Goal: Task Accomplishment & Management: Use online tool/utility

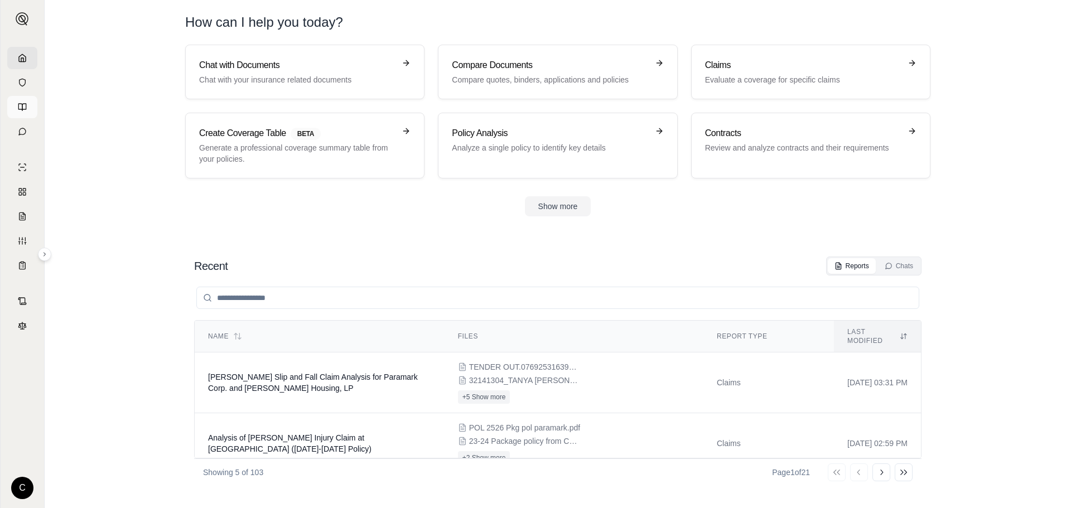
click at [22, 105] on icon at bounding box center [24, 107] width 4 height 7
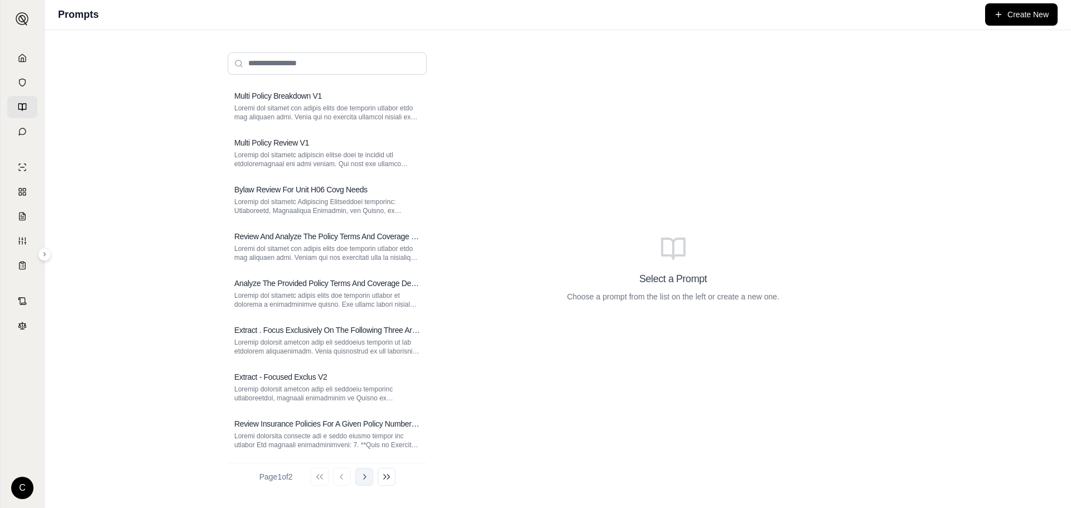
click at [373, 475] on button "Go to next page" at bounding box center [364, 477] width 18 height 18
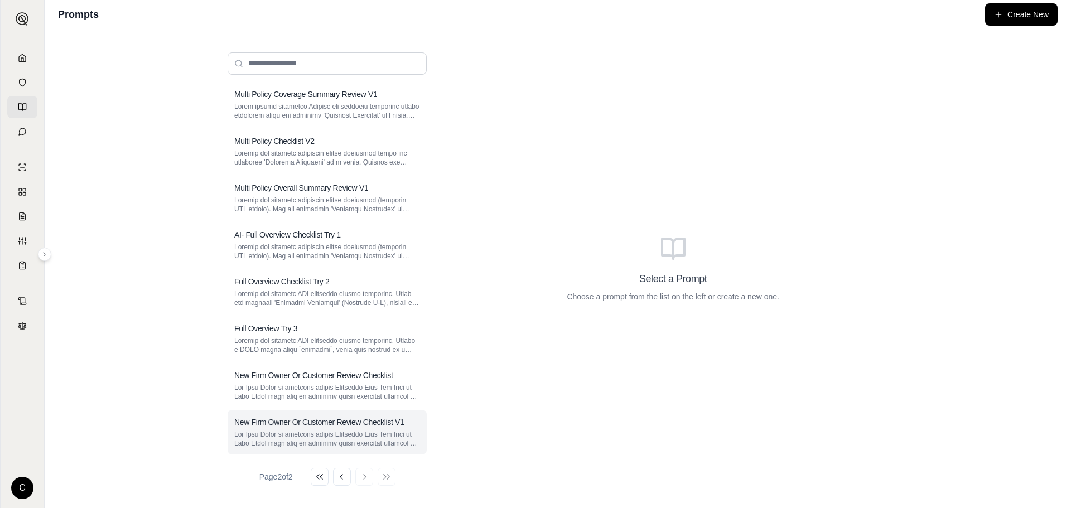
click at [350, 441] on p at bounding box center [327, 439] width 186 height 18
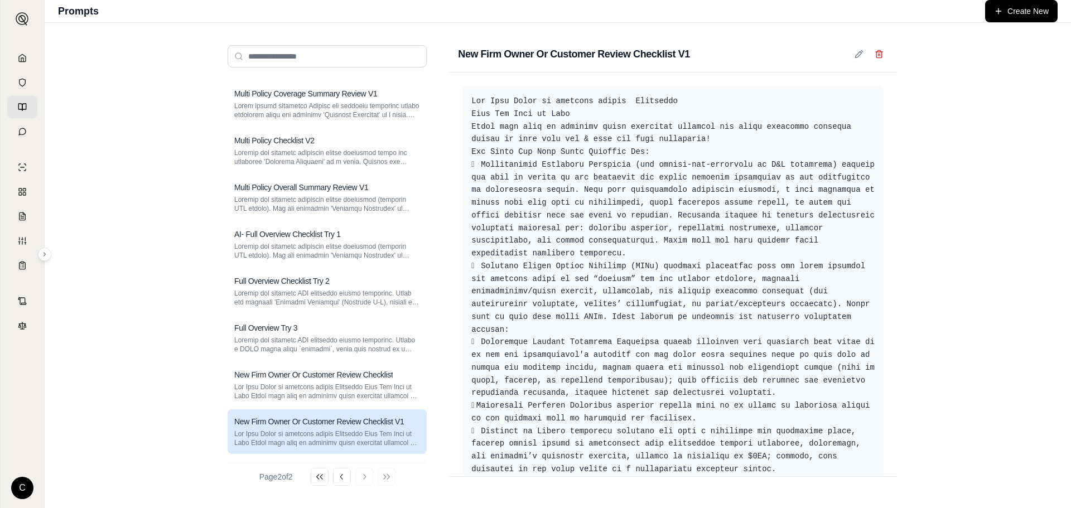
scroll to position [89, 0]
click at [345, 383] on p at bounding box center [327, 392] width 186 height 18
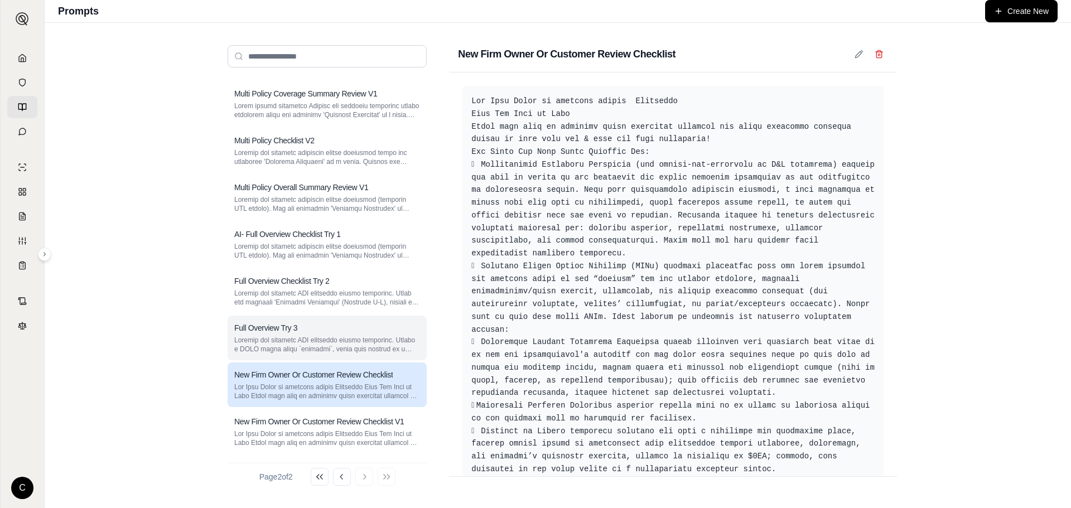
click at [294, 345] on p at bounding box center [327, 345] width 186 height 18
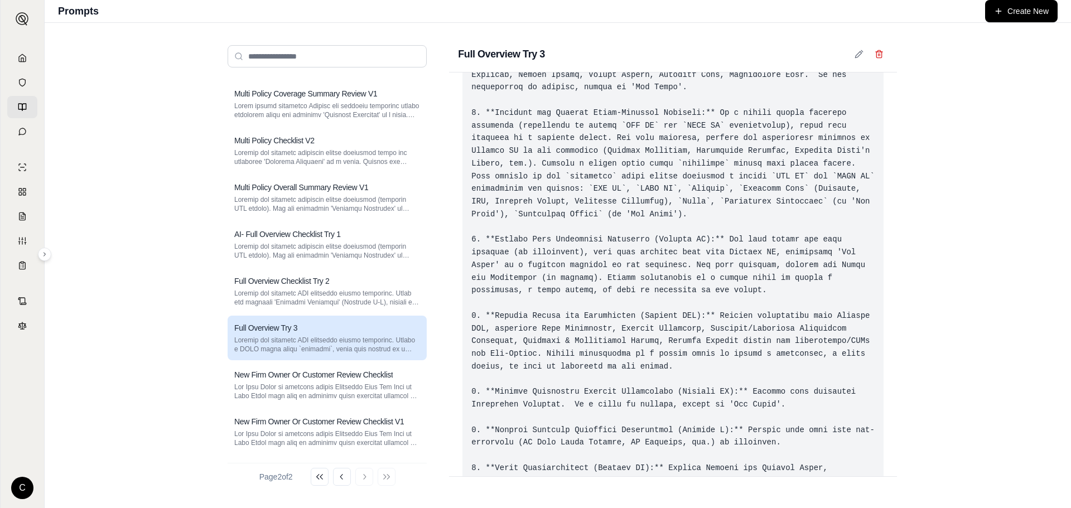
scroll to position [167, 0]
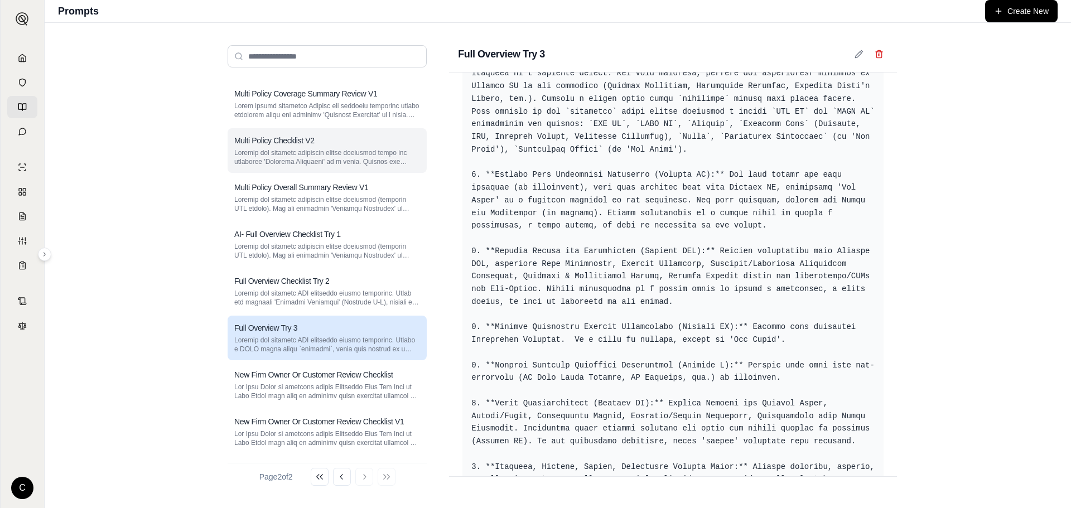
click at [307, 145] on h3 "Multi Policy Checklist V2" at bounding box center [274, 140] width 80 height 11
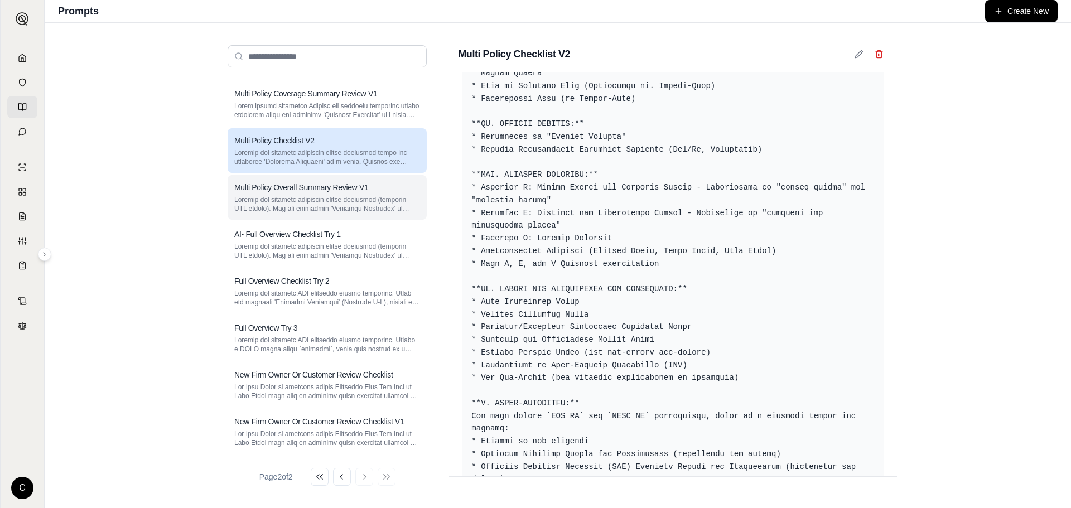
click at [285, 201] on p at bounding box center [327, 204] width 186 height 18
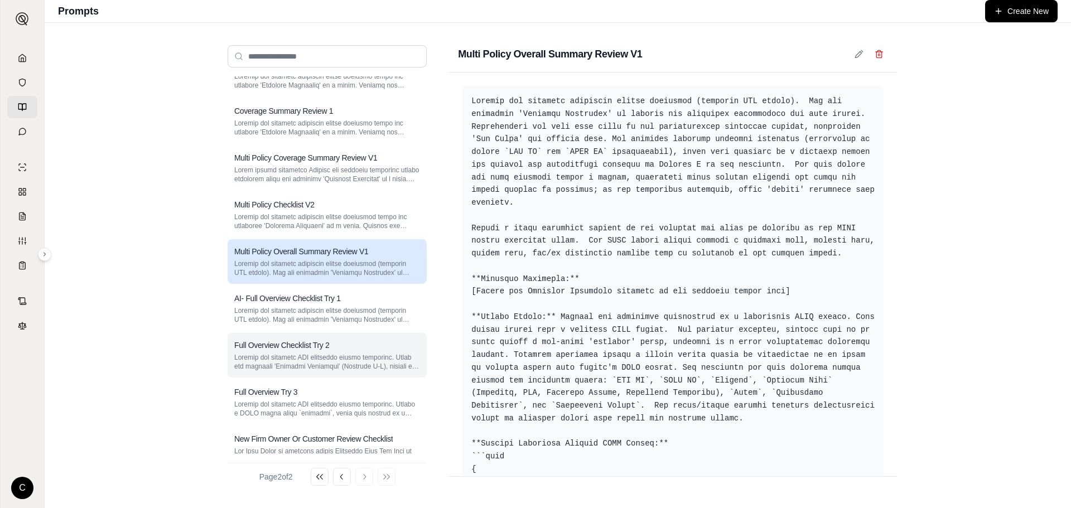
scroll to position [0, 0]
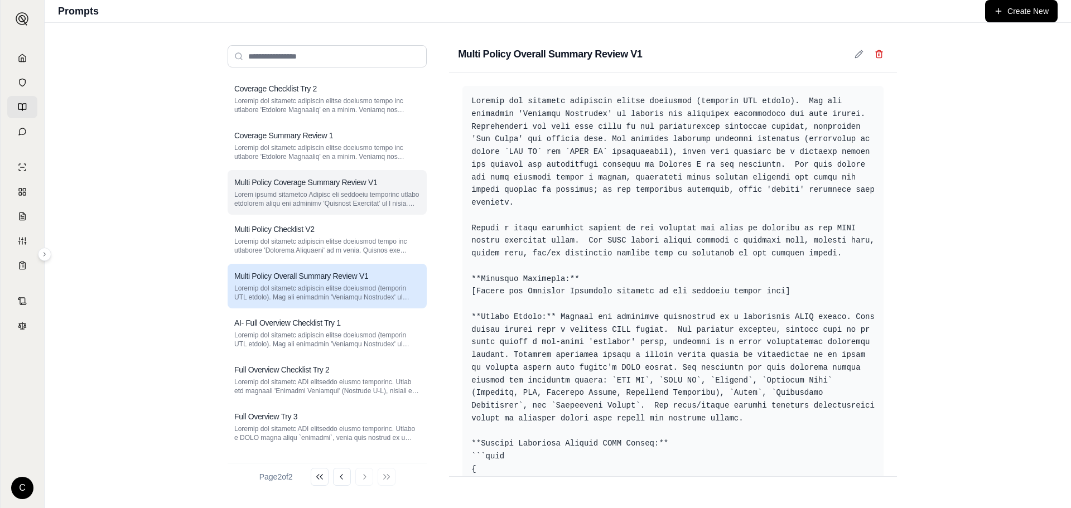
click at [290, 200] on p at bounding box center [327, 199] width 186 height 18
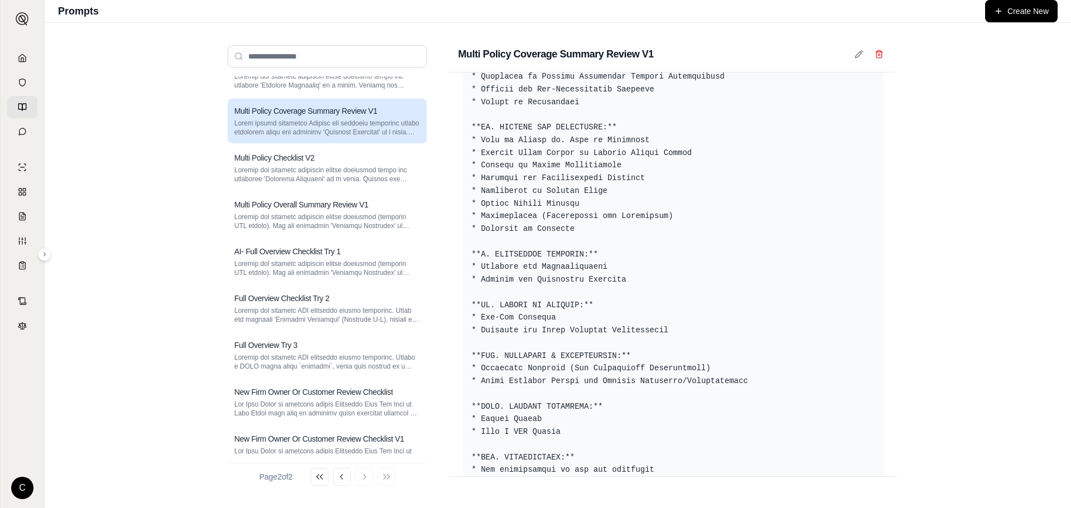
scroll to position [89, 0]
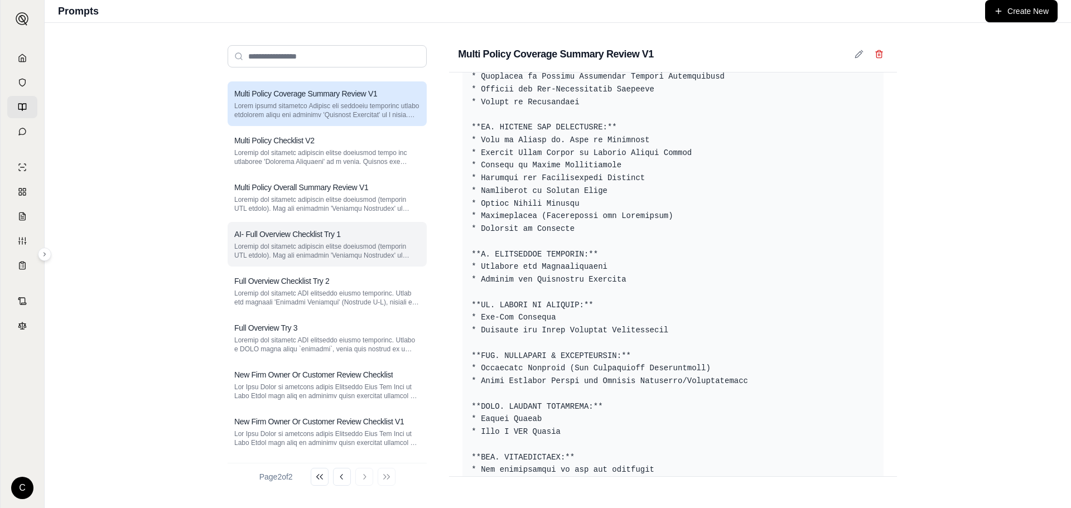
click at [367, 252] on p at bounding box center [327, 251] width 186 height 18
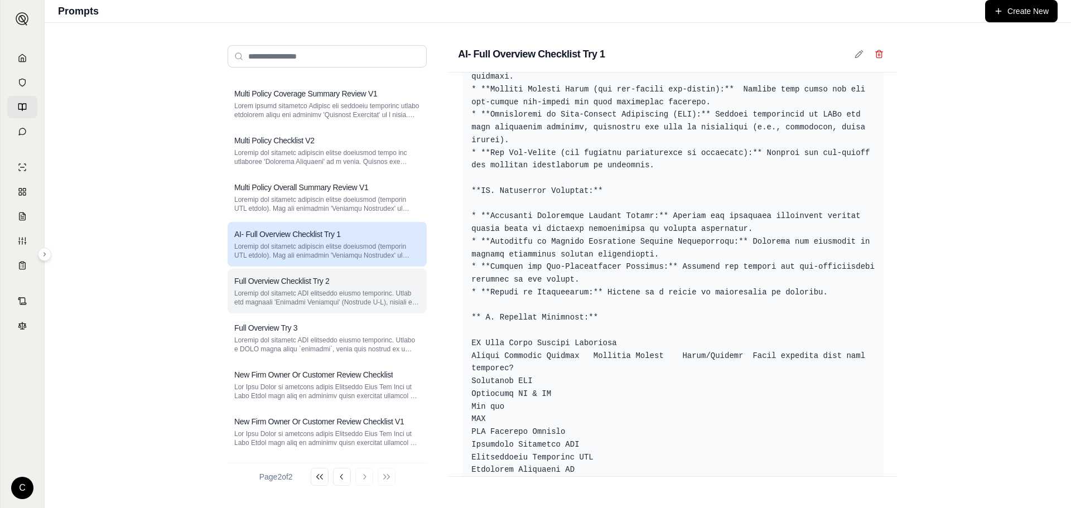
click at [316, 296] on p at bounding box center [327, 298] width 186 height 18
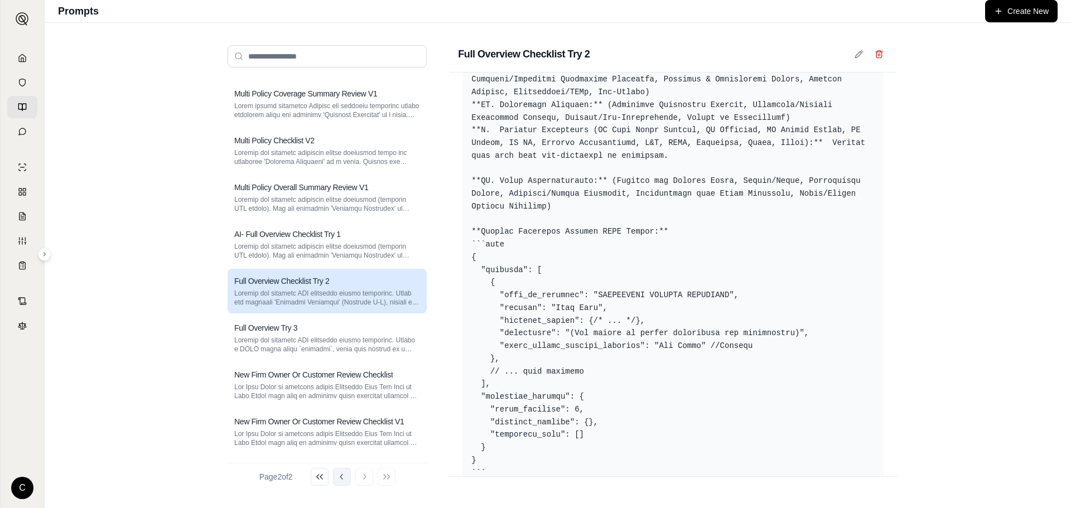
click at [350, 480] on button "Go to previous page" at bounding box center [342, 477] width 18 height 18
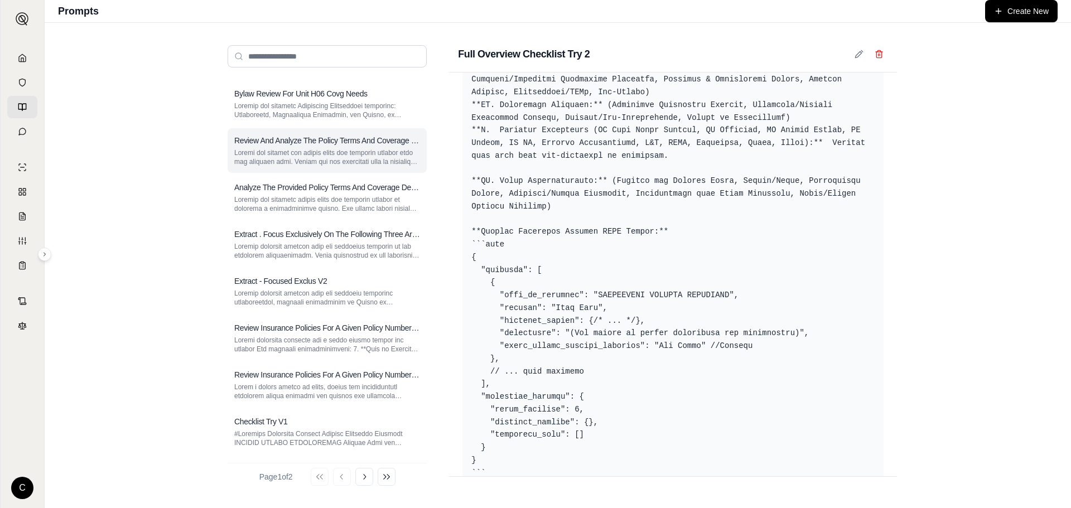
click at [325, 157] on p at bounding box center [327, 157] width 186 height 18
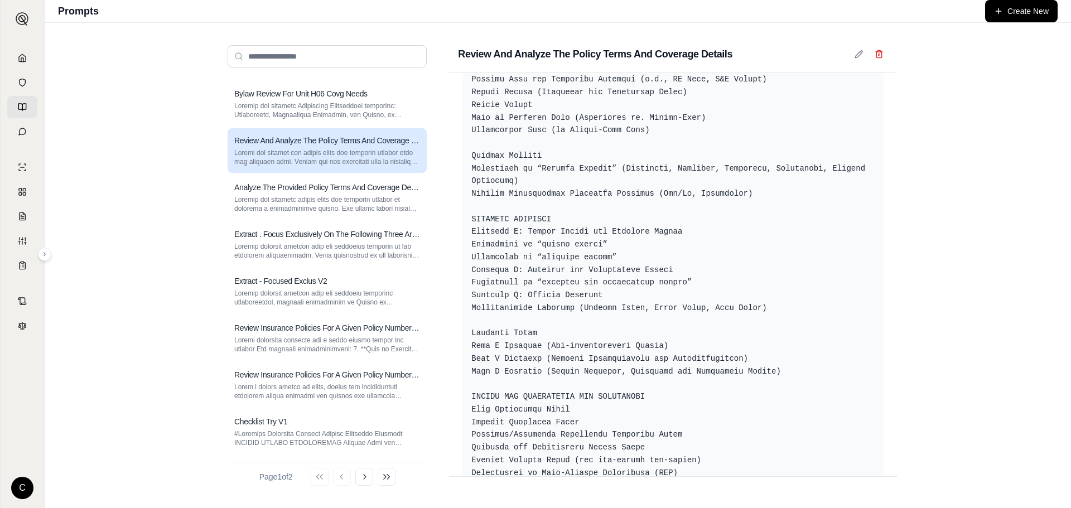
scroll to position [837, 0]
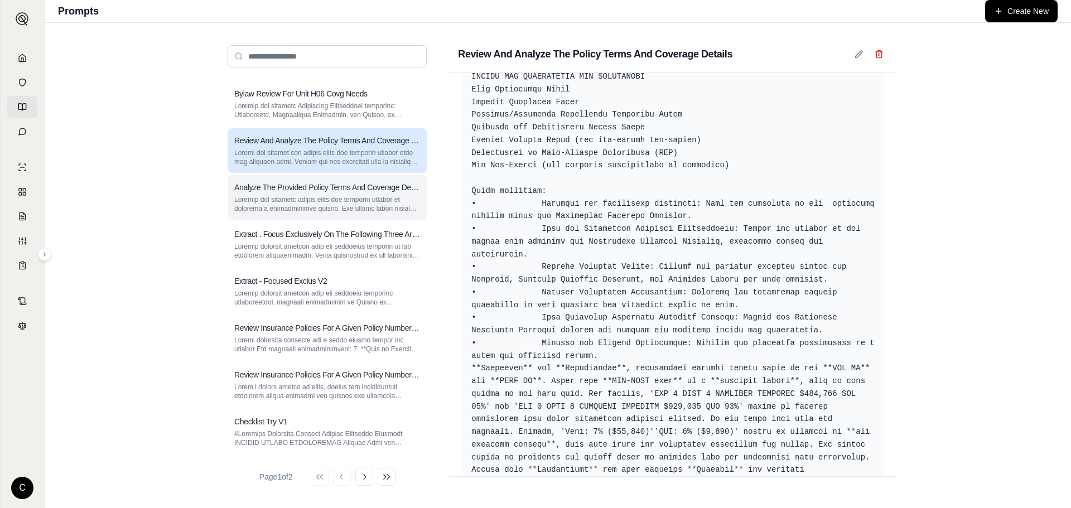
click at [295, 206] on p at bounding box center [327, 204] width 186 height 18
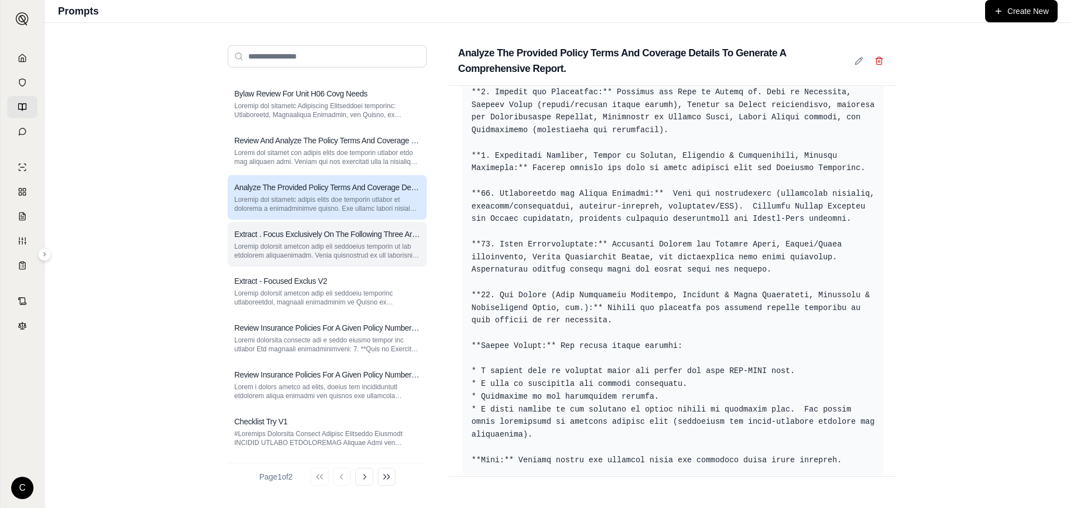
click at [297, 235] on h3 "Extract . Focus Exclusively On The Following Three Areas: Limits Of Liability/I…" at bounding box center [327, 234] width 186 height 11
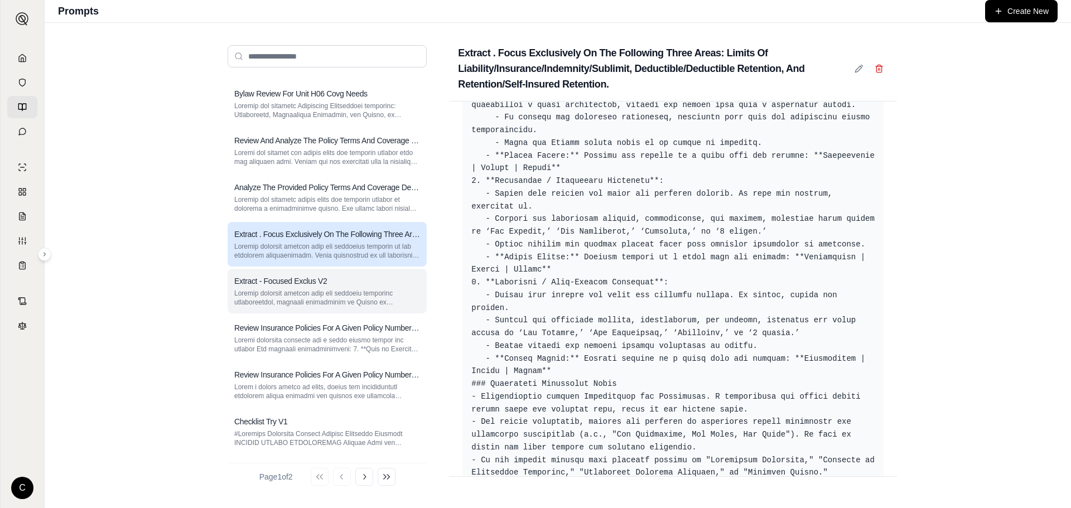
click at [297, 284] on h3 "Extract - Focused Exclus V2" at bounding box center [280, 281] width 93 height 11
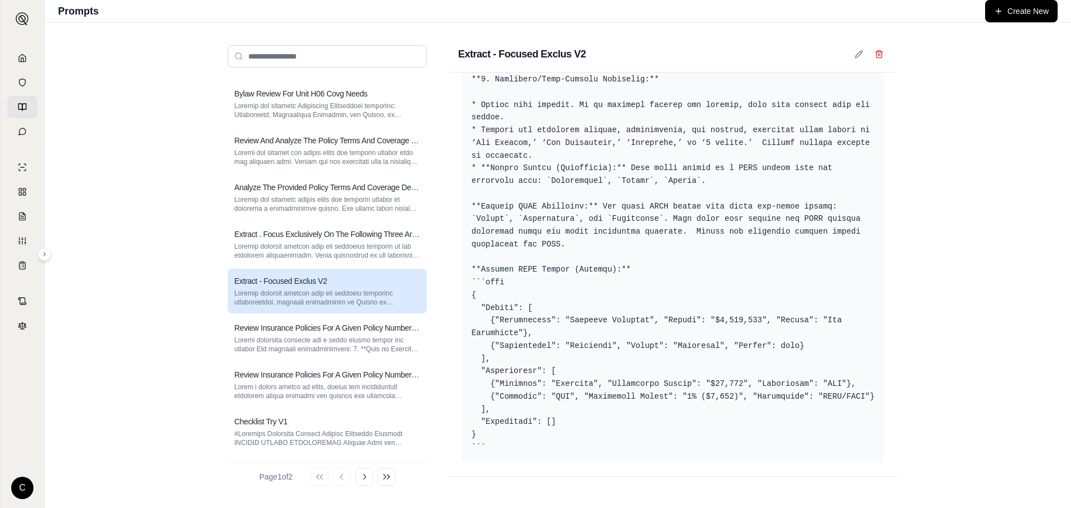
scroll to position [606, 0]
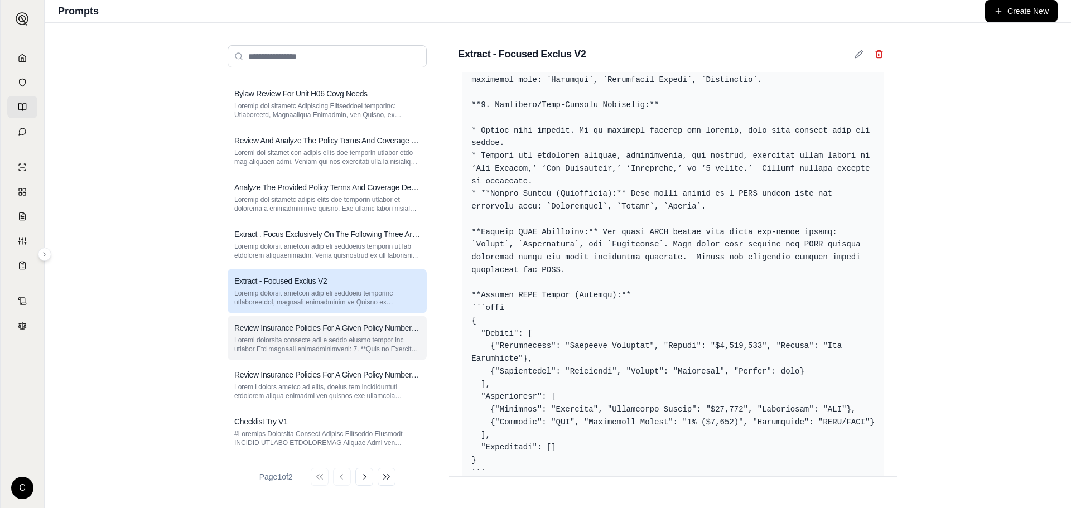
click at [291, 329] on h3 "Review Insurance Policies For A Given Policy Number And Extract All:" at bounding box center [327, 328] width 186 height 11
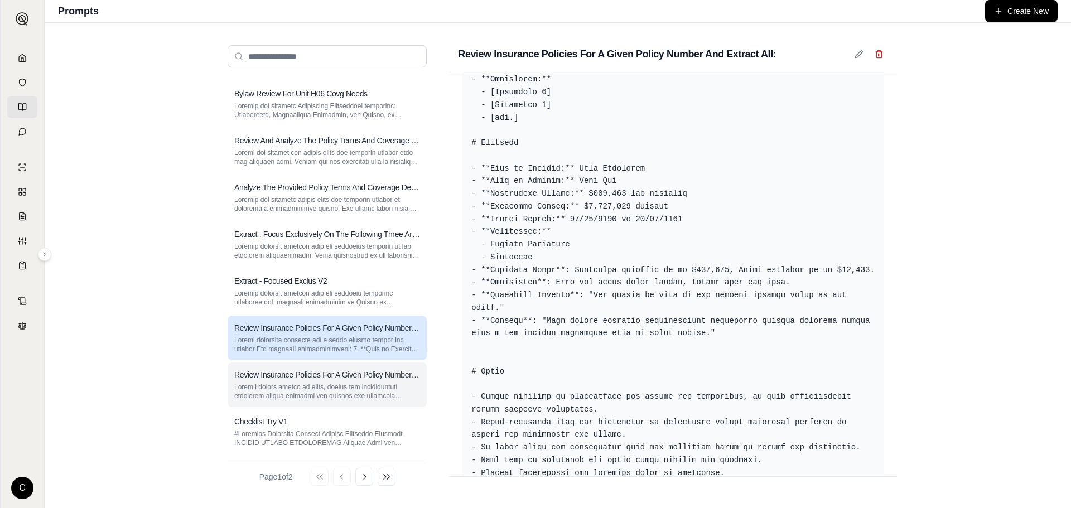
click at [275, 390] on p at bounding box center [327, 392] width 186 height 18
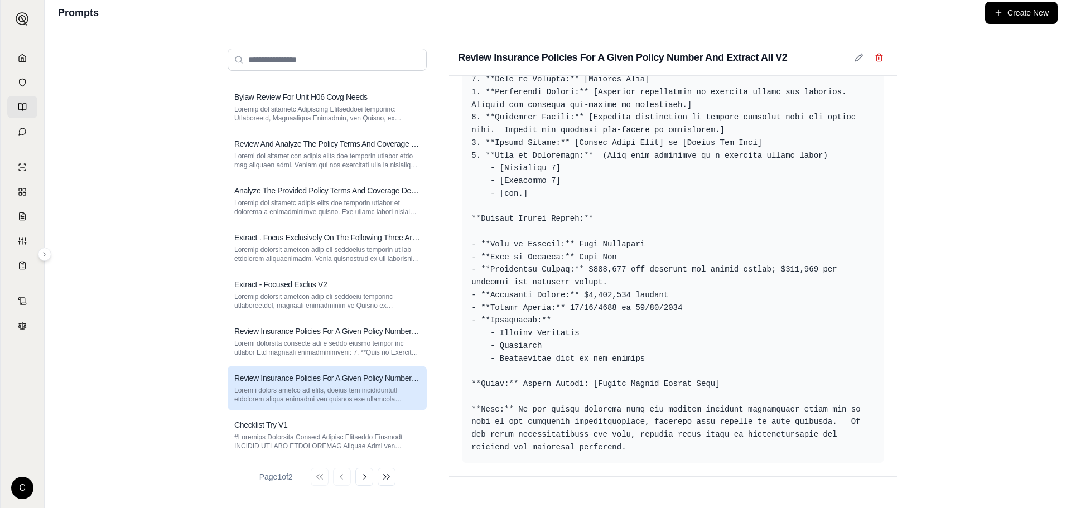
scroll to position [92, 0]
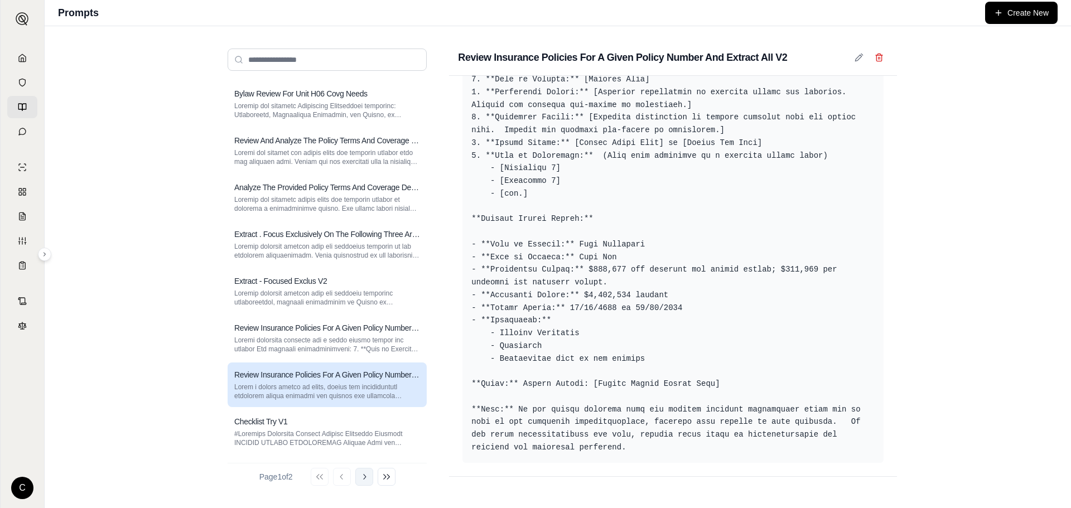
click at [369, 480] on icon at bounding box center [364, 477] width 9 height 9
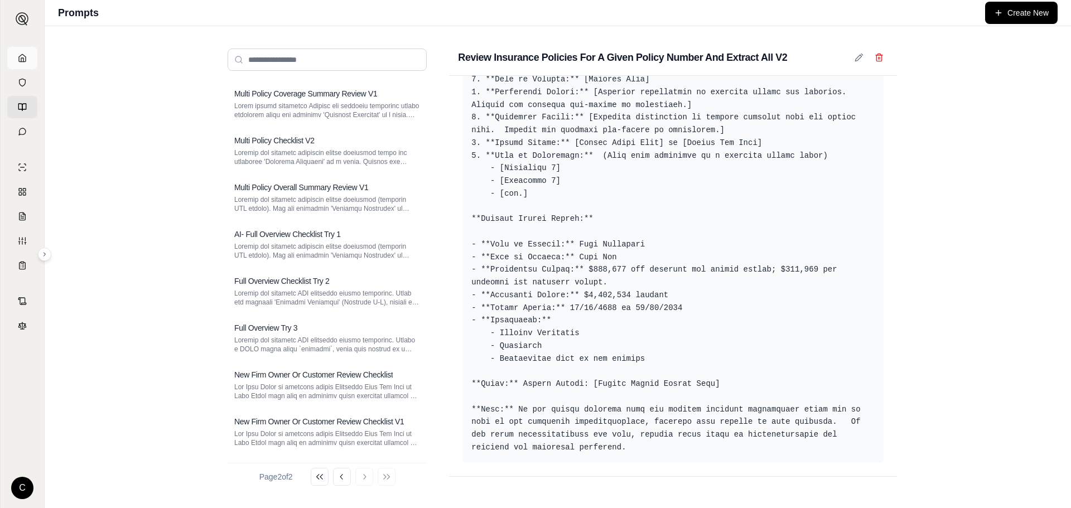
click at [13, 62] on link at bounding box center [22, 58] width 30 height 22
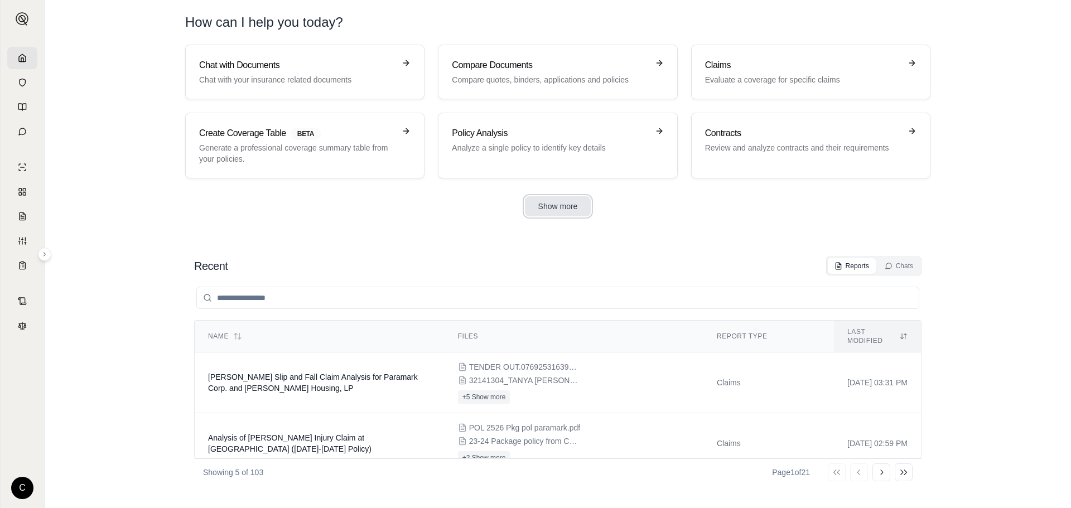
click at [565, 208] on button "Show more" at bounding box center [558, 206] width 66 height 20
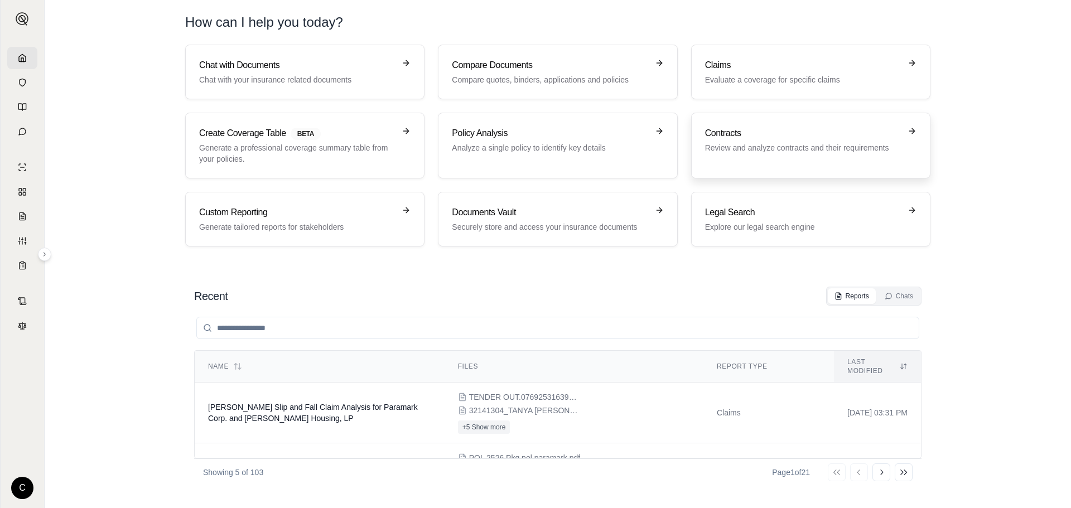
click at [809, 160] on div "Contracts Review and analyze contracts and their requirements" at bounding box center [811, 146] width 212 height 38
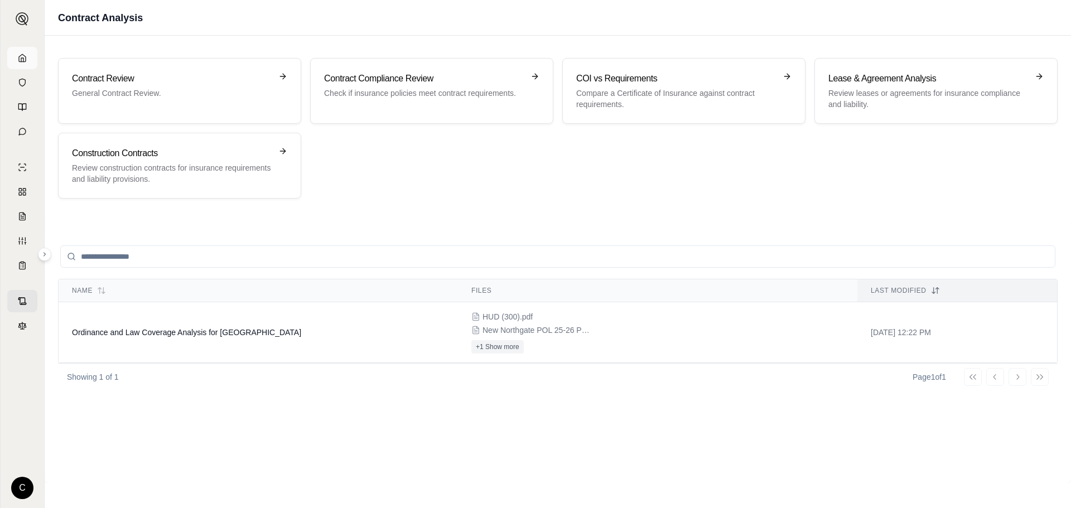
click at [18, 59] on icon at bounding box center [22, 58] width 9 height 9
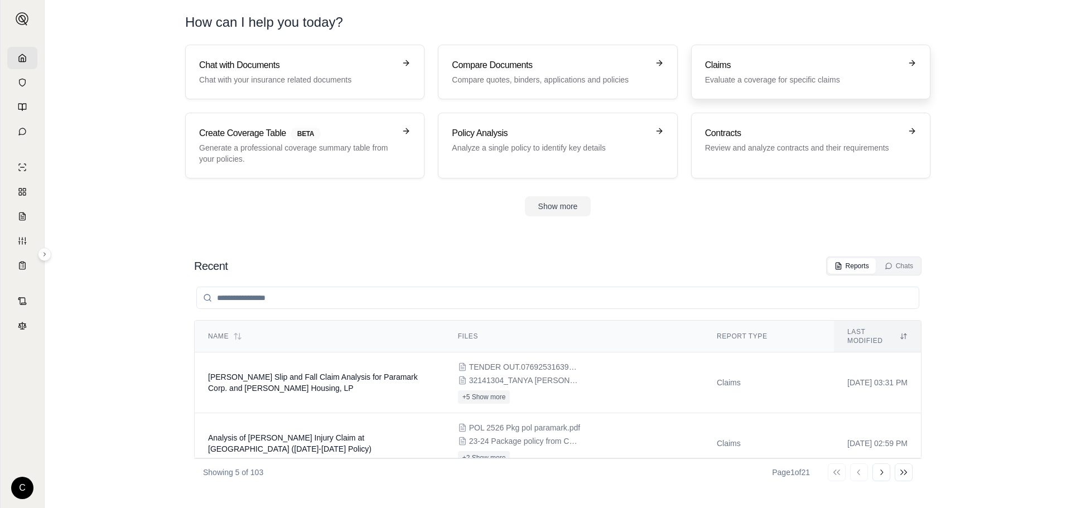
click at [761, 68] on h3 "Claims" at bounding box center [803, 65] width 196 height 13
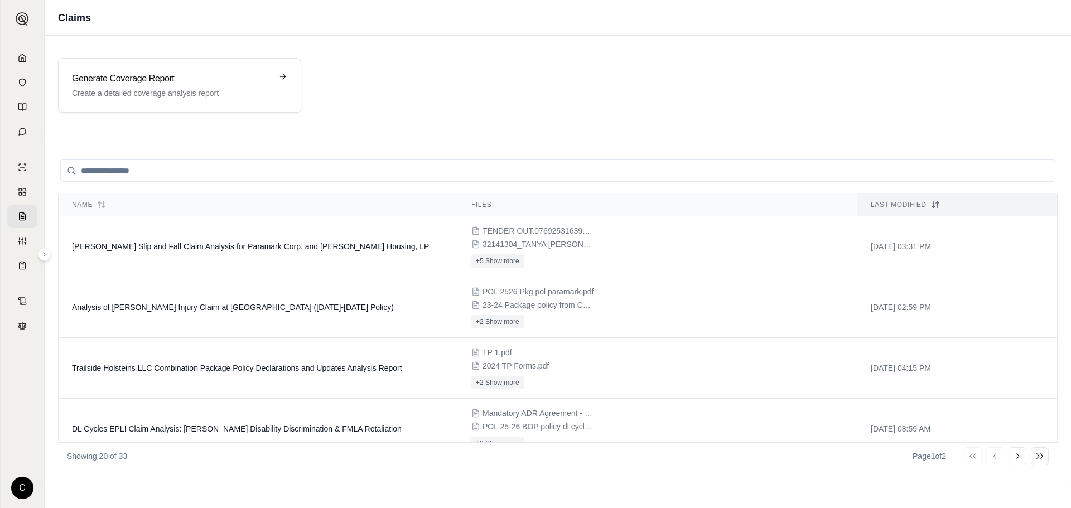
click at [276, 171] on input "search" at bounding box center [558, 171] width 996 height 22
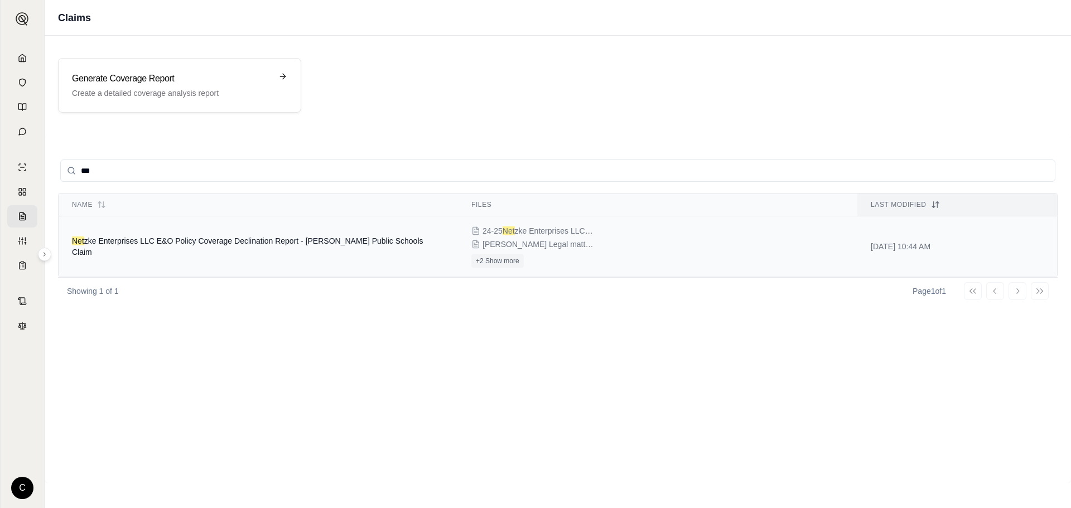
type input "***"
click at [359, 258] on td "Net zke Enterprises LLC E&O Policy Coverage Declination Report - [PERSON_NAME] …" at bounding box center [259, 247] width 400 height 61
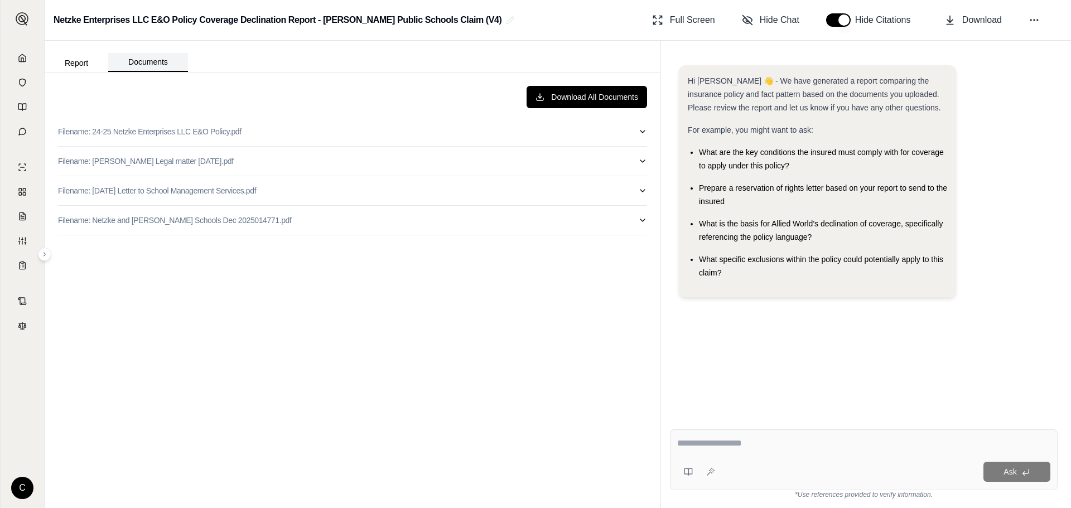
click at [161, 60] on button "Documents" at bounding box center [148, 62] width 80 height 19
click at [1041, 23] on button at bounding box center [1035, 20] width 20 height 20
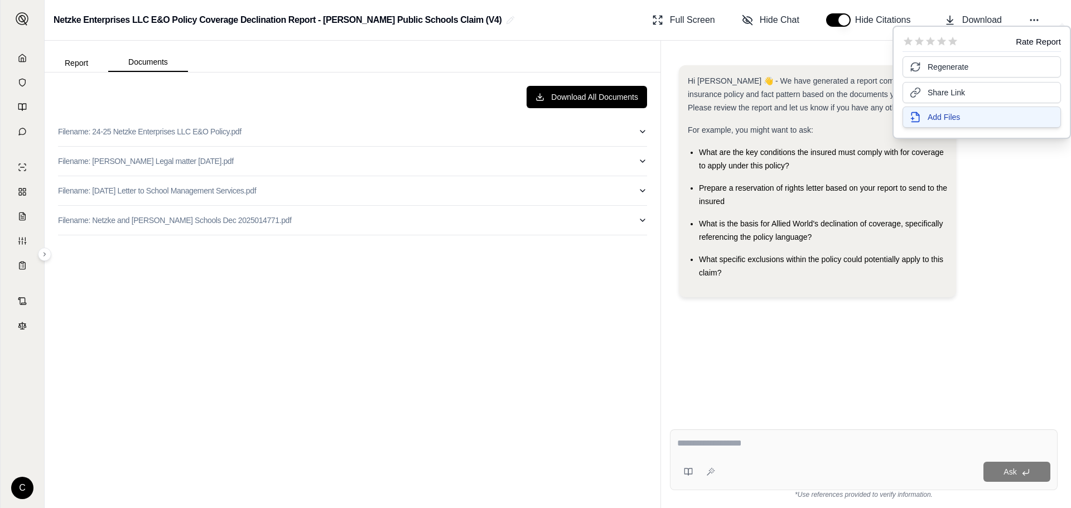
click at [984, 117] on button "Add Files" at bounding box center [982, 117] width 158 height 21
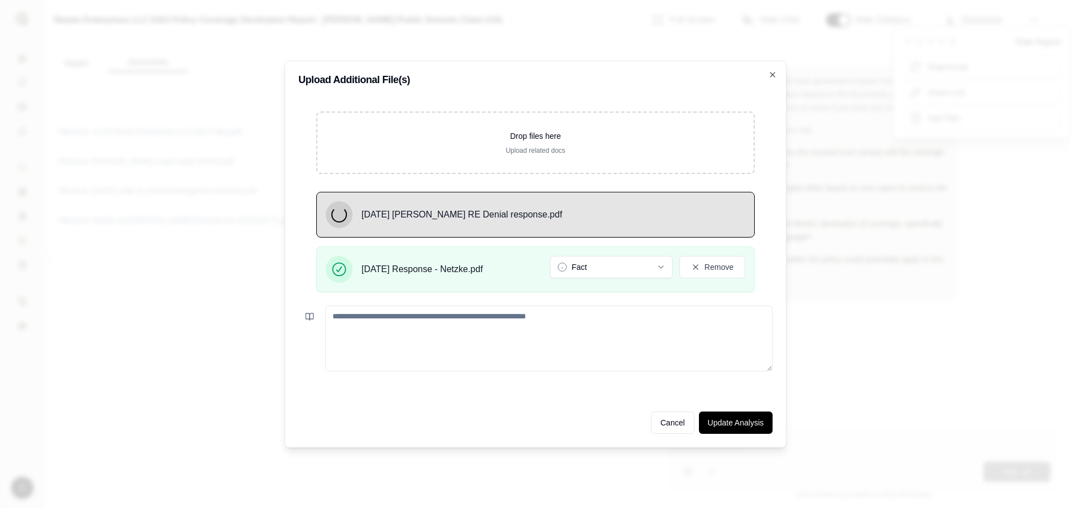
click at [448, 355] on textarea at bounding box center [549, 339] width 448 height 66
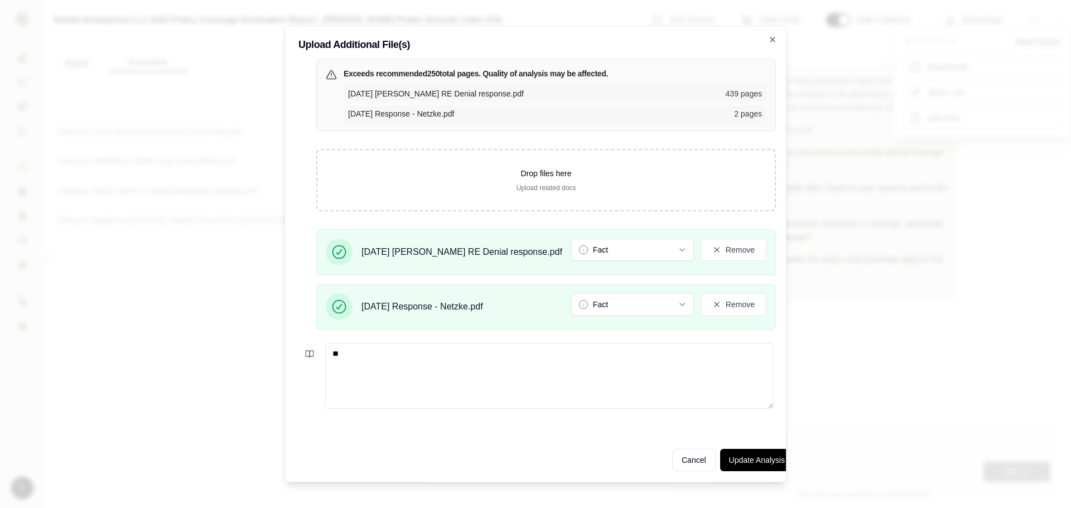
type textarea "*"
click at [722, 462] on button "Update Analysis" at bounding box center [757, 460] width 74 height 22
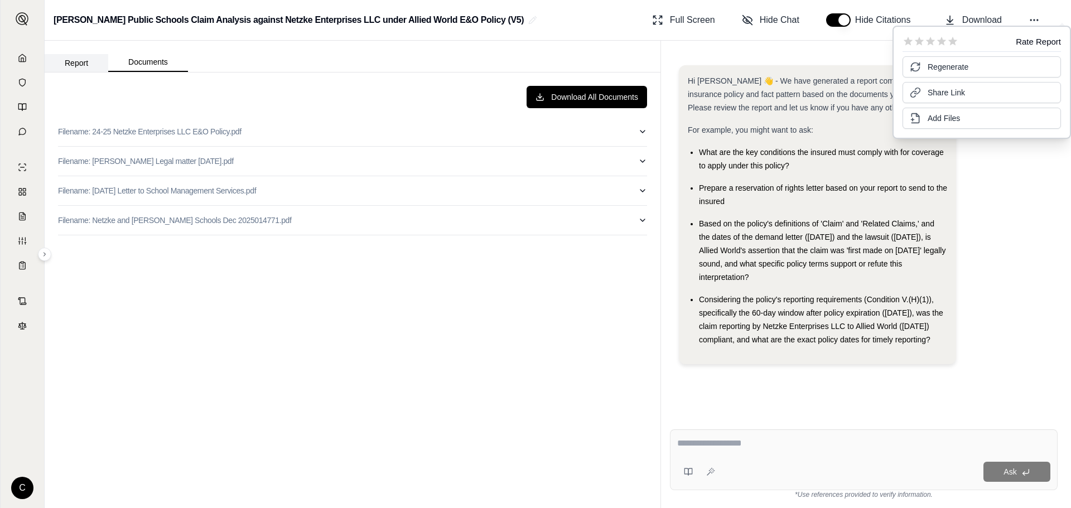
click at [76, 58] on button "Report" at bounding box center [77, 63] width 64 height 18
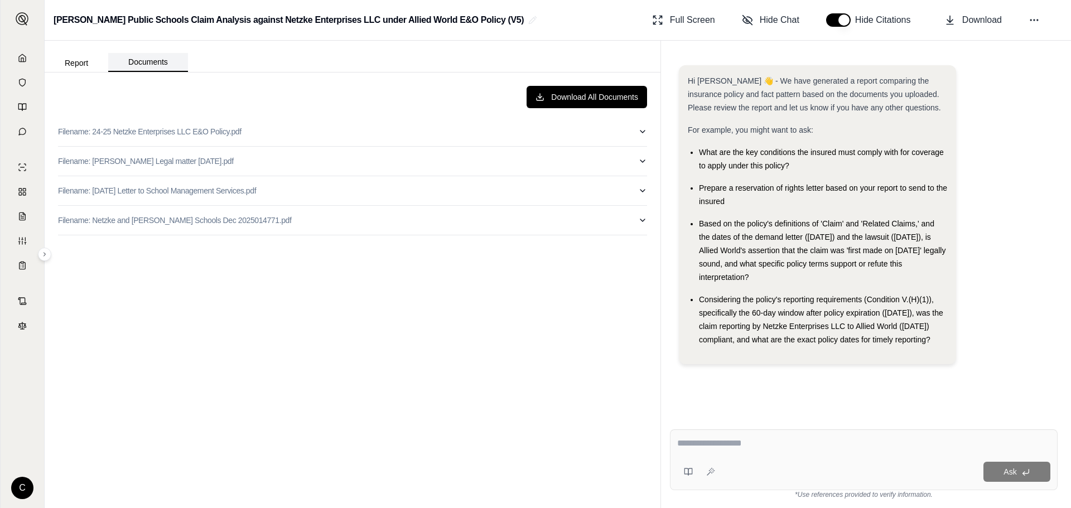
click at [132, 60] on button "Documents" at bounding box center [148, 62] width 80 height 19
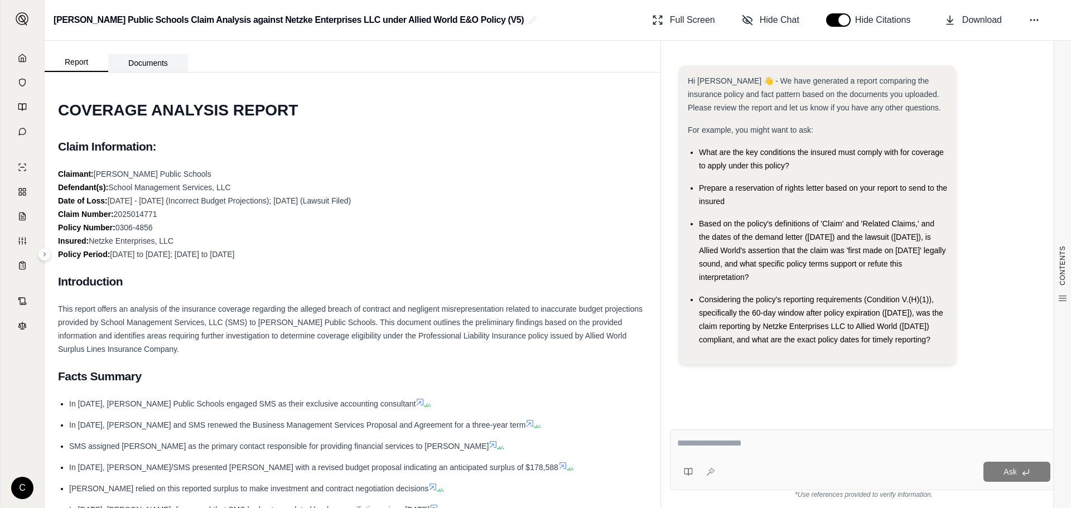
click at [169, 65] on button "Documents" at bounding box center [148, 63] width 80 height 18
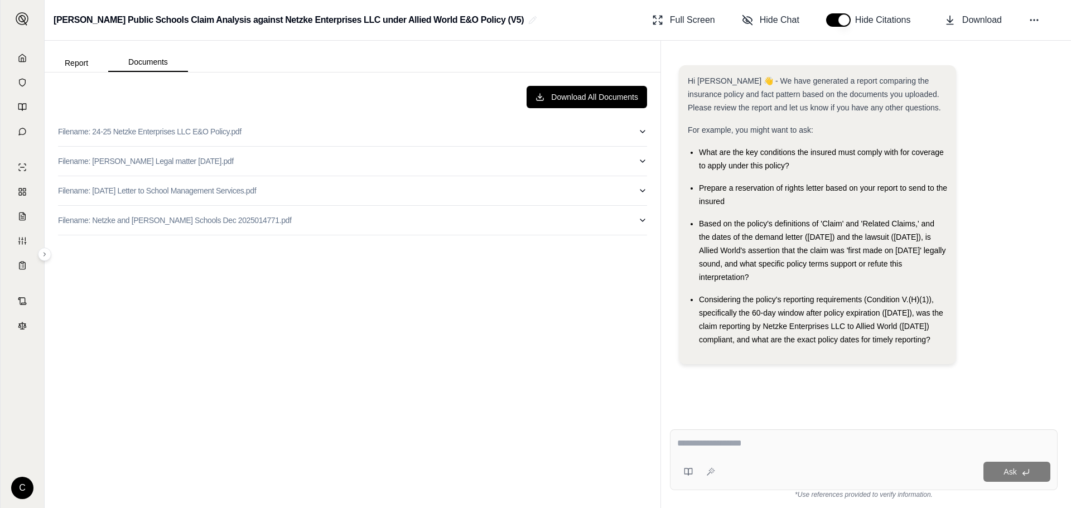
click at [282, 424] on div "Download All Documents Filename: 24-25 Netzke Enterprises LLC E&O Policy.pdf Fi…" at bounding box center [352, 290] width 607 height 427
click at [1030, 21] on icon at bounding box center [1034, 20] width 11 height 11
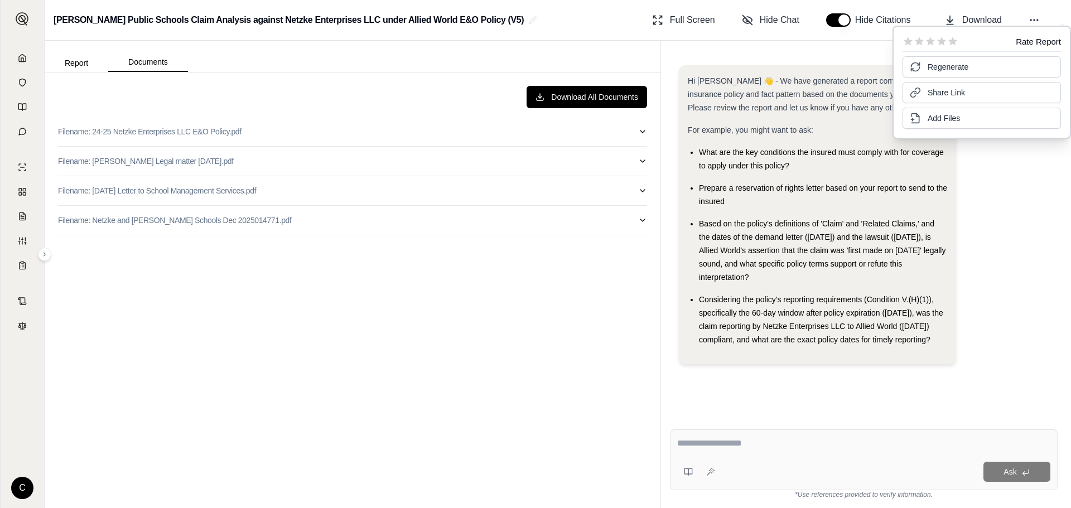
click at [282, 369] on div "Download All Documents Filename: 24-25 Netzke Enterprises LLC E&O Policy.pdf Fi…" at bounding box center [352, 290] width 607 height 427
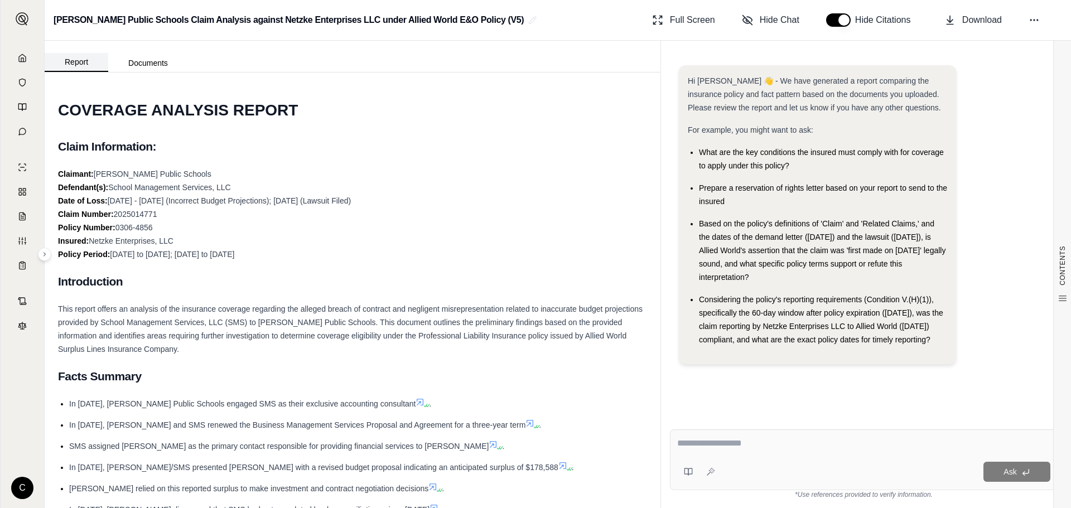
click at [83, 58] on button "Report" at bounding box center [77, 62] width 64 height 19
click at [21, 55] on icon at bounding box center [22, 57] width 7 height 7
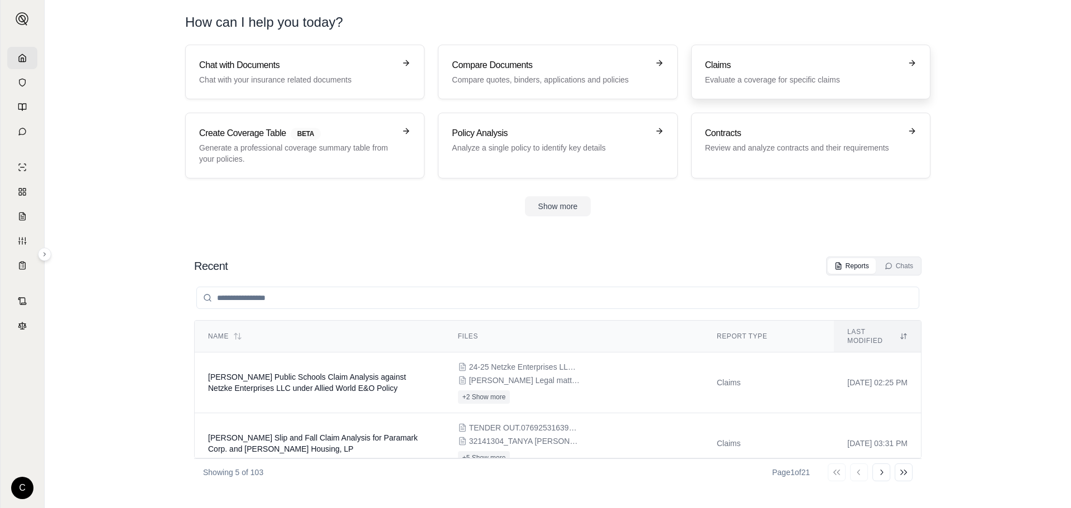
click at [804, 82] on p "Evaluate a coverage for specific claims" at bounding box center [803, 79] width 196 height 11
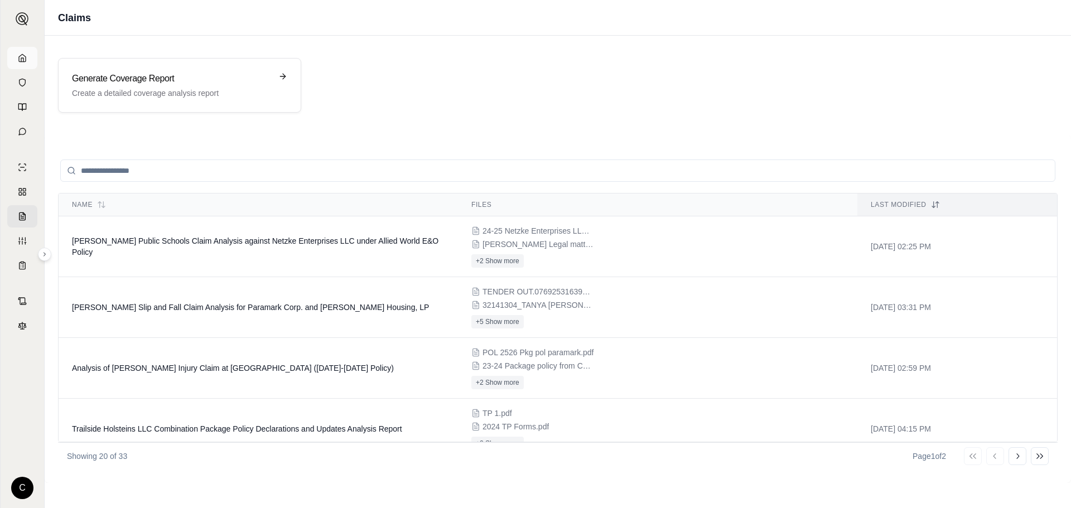
click at [23, 57] on icon at bounding box center [22, 58] width 9 height 9
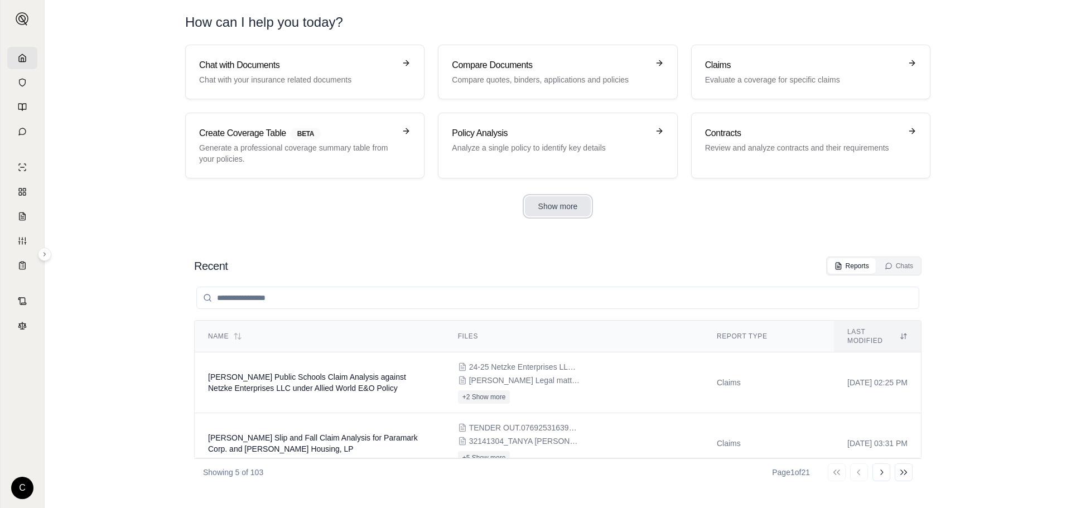
click at [567, 201] on button "Show more" at bounding box center [558, 206] width 66 height 20
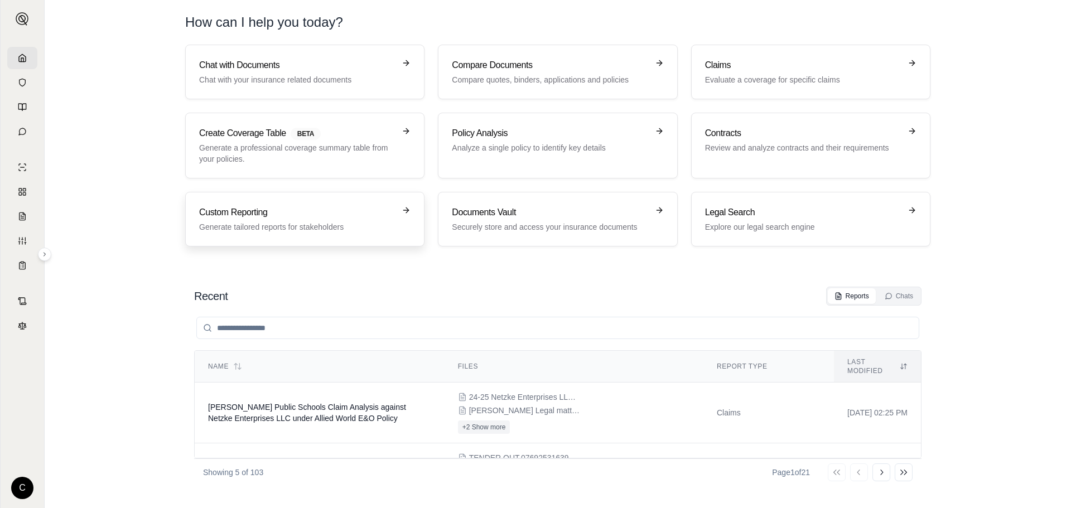
click at [262, 220] on div "Custom Reporting Generate tailored reports for stakeholders" at bounding box center [297, 219] width 196 height 27
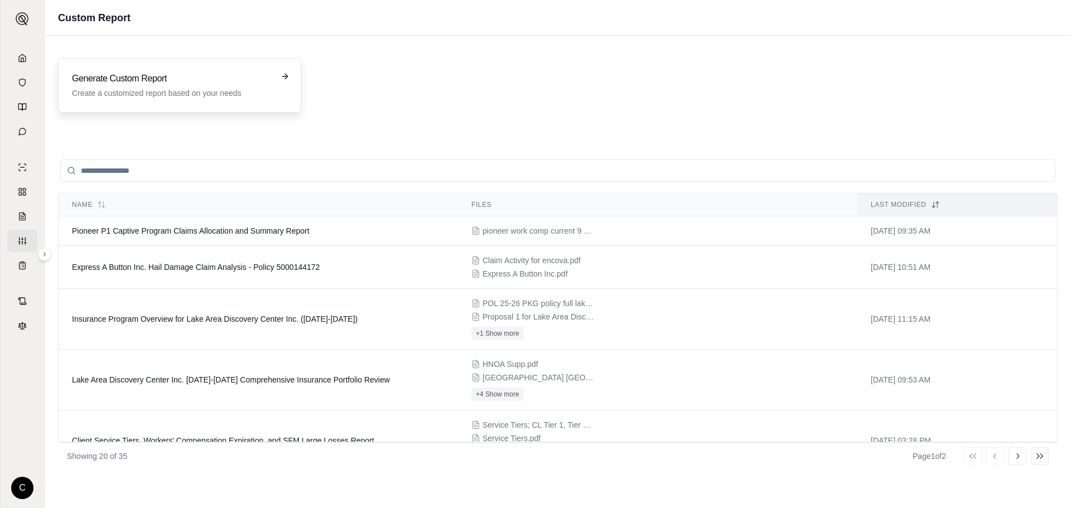
click at [113, 90] on p "Create a customized report based on your needs" at bounding box center [172, 93] width 200 height 11
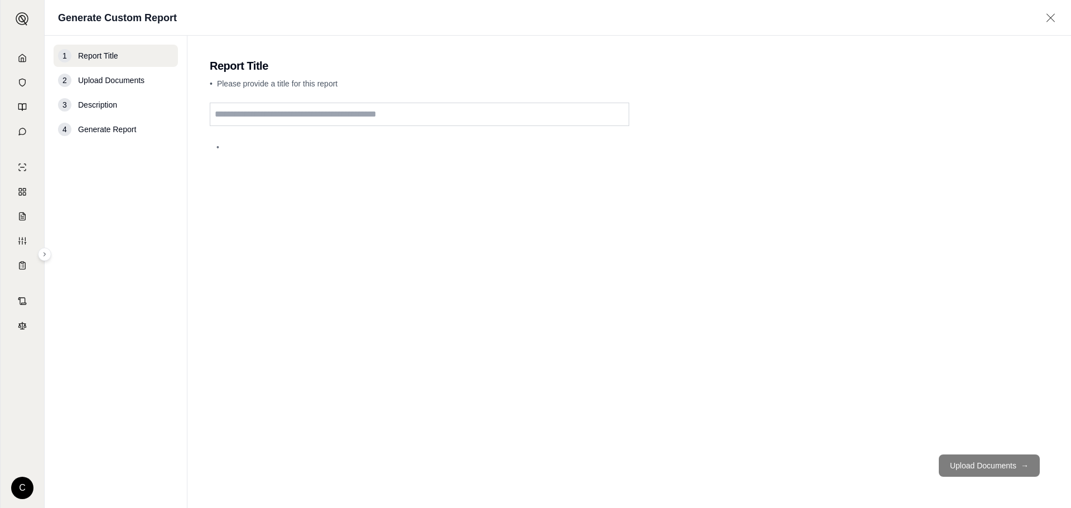
click at [248, 118] on input "text" at bounding box center [420, 114] width 420 height 23
type input "**********"
click at [999, 462] on button "Upload Documents →" at bounding box center [989, 466] width 101 height 22
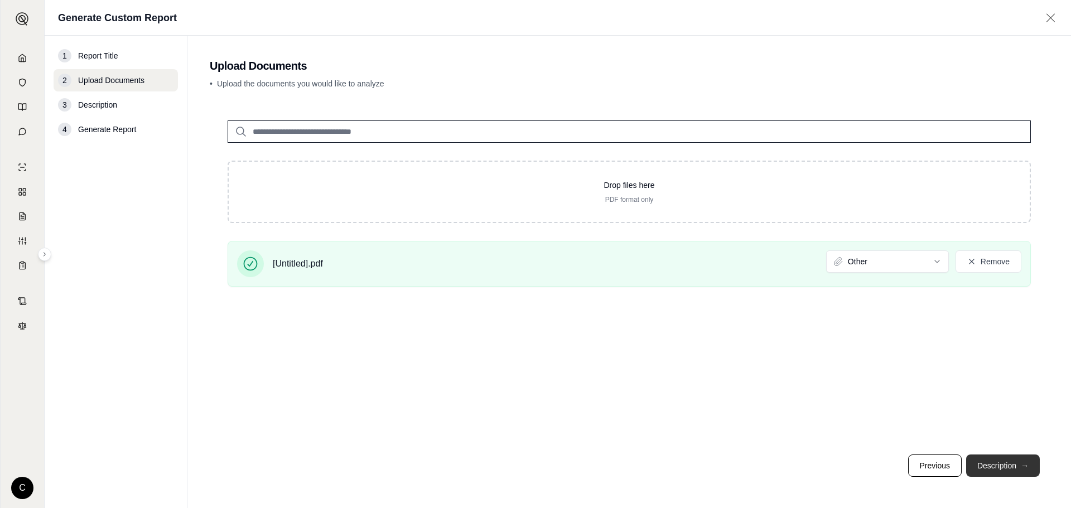
click at [997, 468] on button "Description →" at bounding box center [1004, 466] width 74 height 22
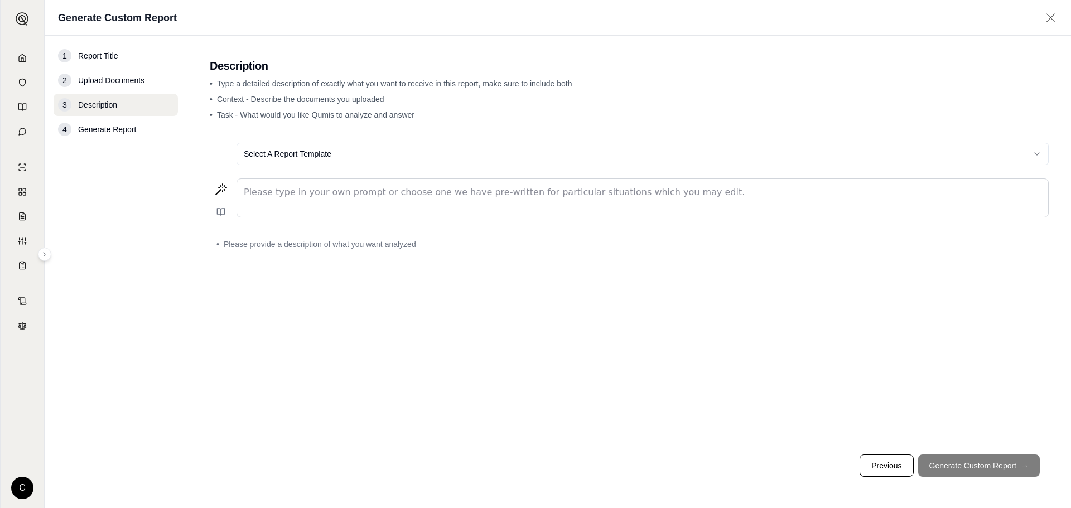
click at [444, 390] on div "Select A Report Template Please type in your own prompt or choose one we have p…" at bounding box center [629, 290] width 839 height 312
click at [27, 59] on link at bounding box center [22, 58] width 30 height 22
